Goal: Complete application form

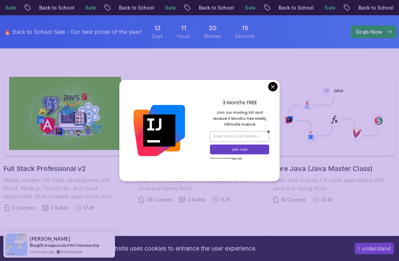
click at [271, 86] on div "3 Months FREE Join our mailing list and receive 3 Months free Intellij Ultimate…" at bounding box center [240, 130] width 80 height 101
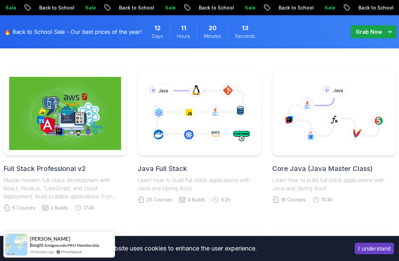
click at [272, 90] on div at bounding box center [334, 113] width 124 height 85
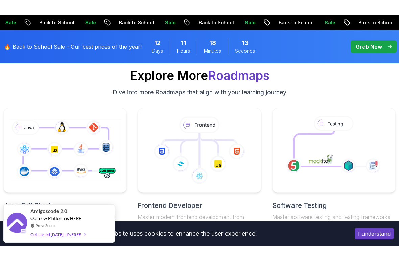
scroll to position [4313, 0]
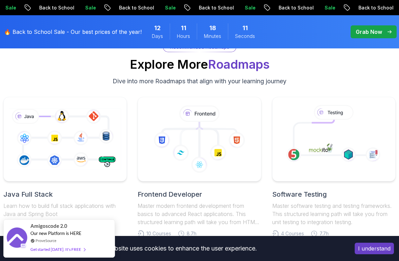
click at [61, 148] on icon at bounding box center [65, 139] width 114 height 64
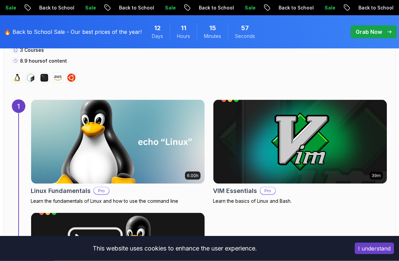
scroll to position [475, 0]
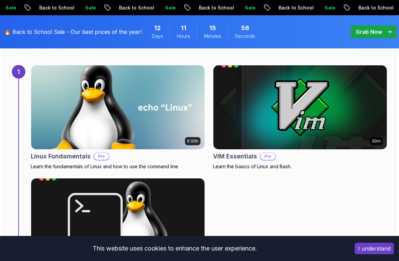
click at [185, 128] on img at bounding box center [118, 107] width 174 height 84
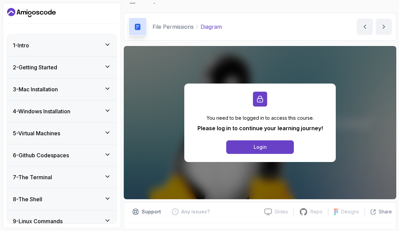
scroll to position [9, 0]
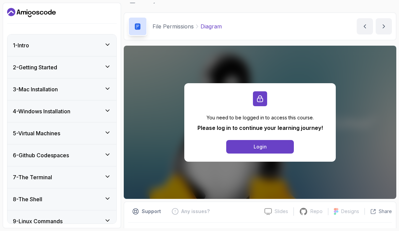
click at [273, 146] on button "Login" at bounding box center [260, 147] width 68 height 14
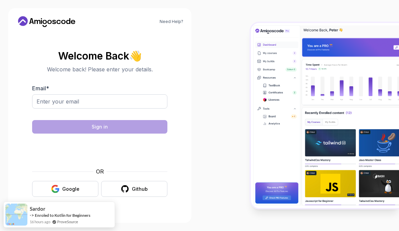
click at [82, 195] on button "Google" at bounding box center [65, 189] width 66 height 16
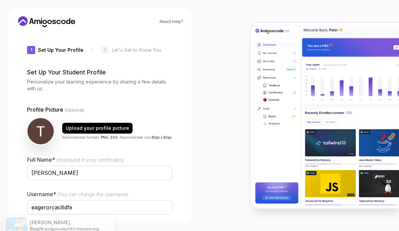
scroll to position [8, 0]
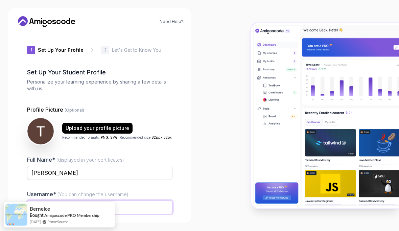
click at [158, 200] on input "eagerorcac8dfe" at bounding box center [100, 207] width 146 height 14
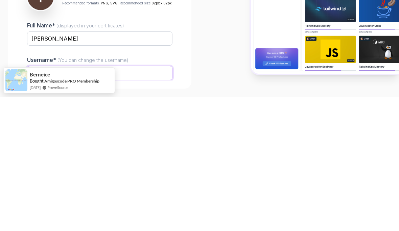
type input "e"
type input "V"
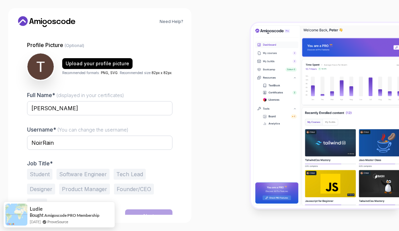
scroll to position [64, 0]
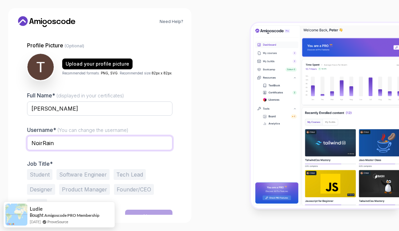
type input "NoirRain"
click at [80, 169] on button "Software Engineer" at bounding box center [83, 174] width 53 height 11
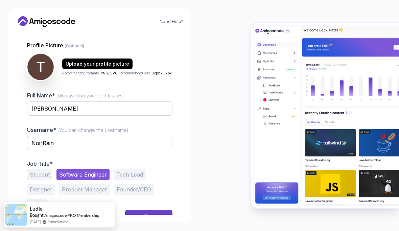
click at [38, 171] on button "Student" at bounding box center [39, 174] width 25 height 11
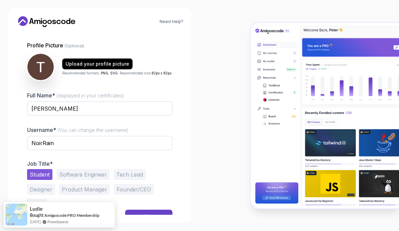
click at [72, 169] on button "Software Engineer" at bounding box center [83, 174] width 53 height 11
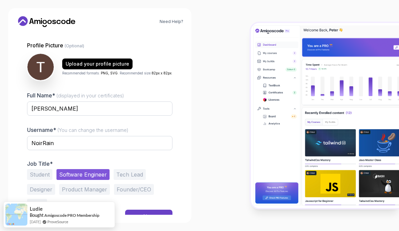
click at [142, 210] on button "Next" at bounding box center [148, 217] width 47 height 14
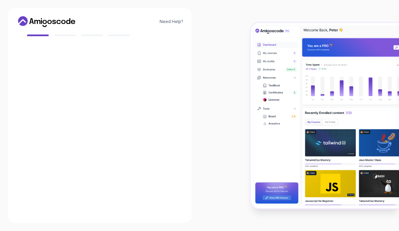
scroll to position [64, 0]
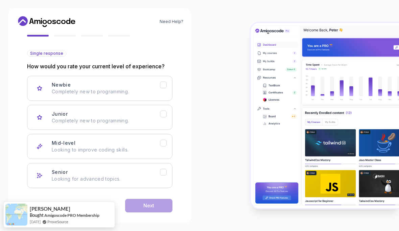
click at [61, 140] on h3 "Mid-level" at bounding box center [64, 143] width 24 height 7
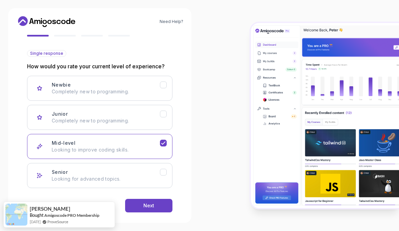
click at [136, 201] on button "Next" at bounding box center [148, 206] width 47 height 14
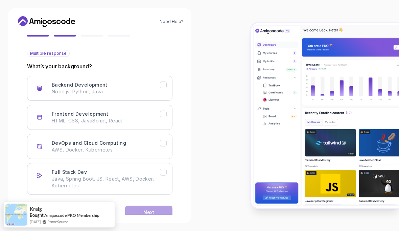
click at [42, 82] on div "Backend Development" at bounding box center [40, 89] width 14 height 14
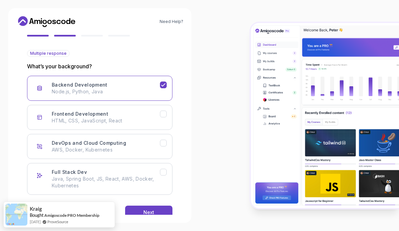
click at [143, 206] on button "Next" at bounding box center [148, 213] width 47 height 14
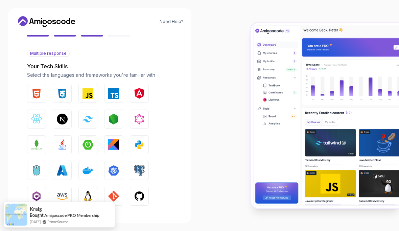
click at [65, 139] on img "button" at bounding box center [62, 144] width 11 height 11
click at [136, 140] on img "button" at bounding box center [139, 144] width 11 height 11
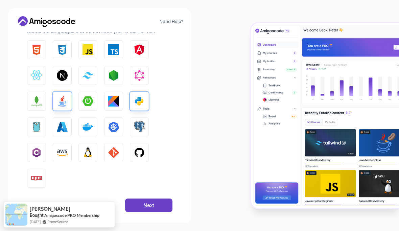
scroll to position [107, 0]
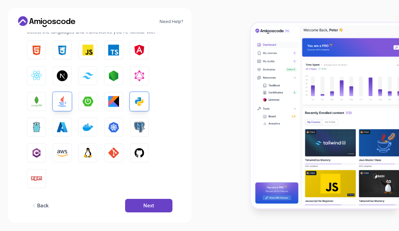
click at [141, 199] on button "Next" at bounding box center [148, 206] width 47 height 14
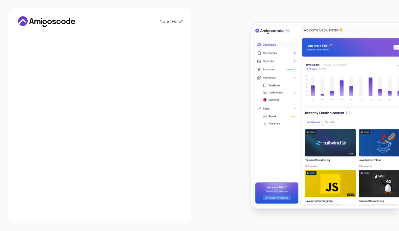
scroll to position [68, 0]
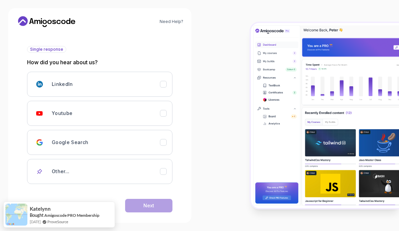
click at [44, 107] on div "Youtube" at bounding box center [40, 114] width 14 height 14
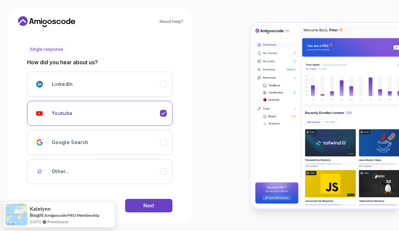
click at [143, 210] on div "Back Next" at bounding box center [100, 205] width 146 height 35
click at [141, 199] on button "Next" at bounding box center [148, 206] width 47 height 14
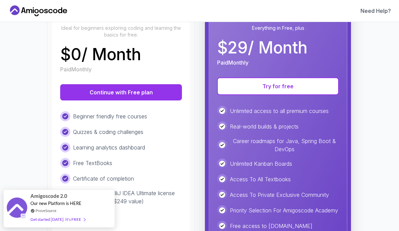
scroll to position [103, 0]
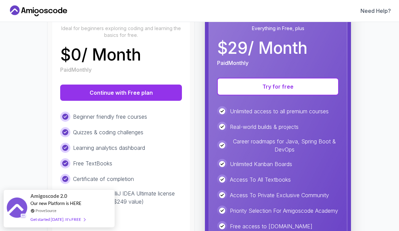
click at [80, 92] on button "Continue with Free plan" at bounding box center [121, 93] width 122 height 16
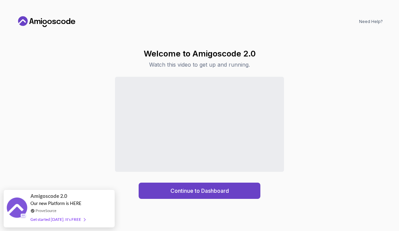
click at [155, 196] on button "Continue to Dashboard" at bounding box center [200, 191] width 122 height 16
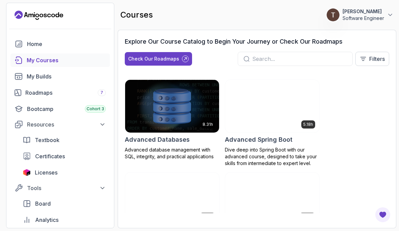
scroll to position [8, 0]
